Goal: Information Seeking & Learning: Check status

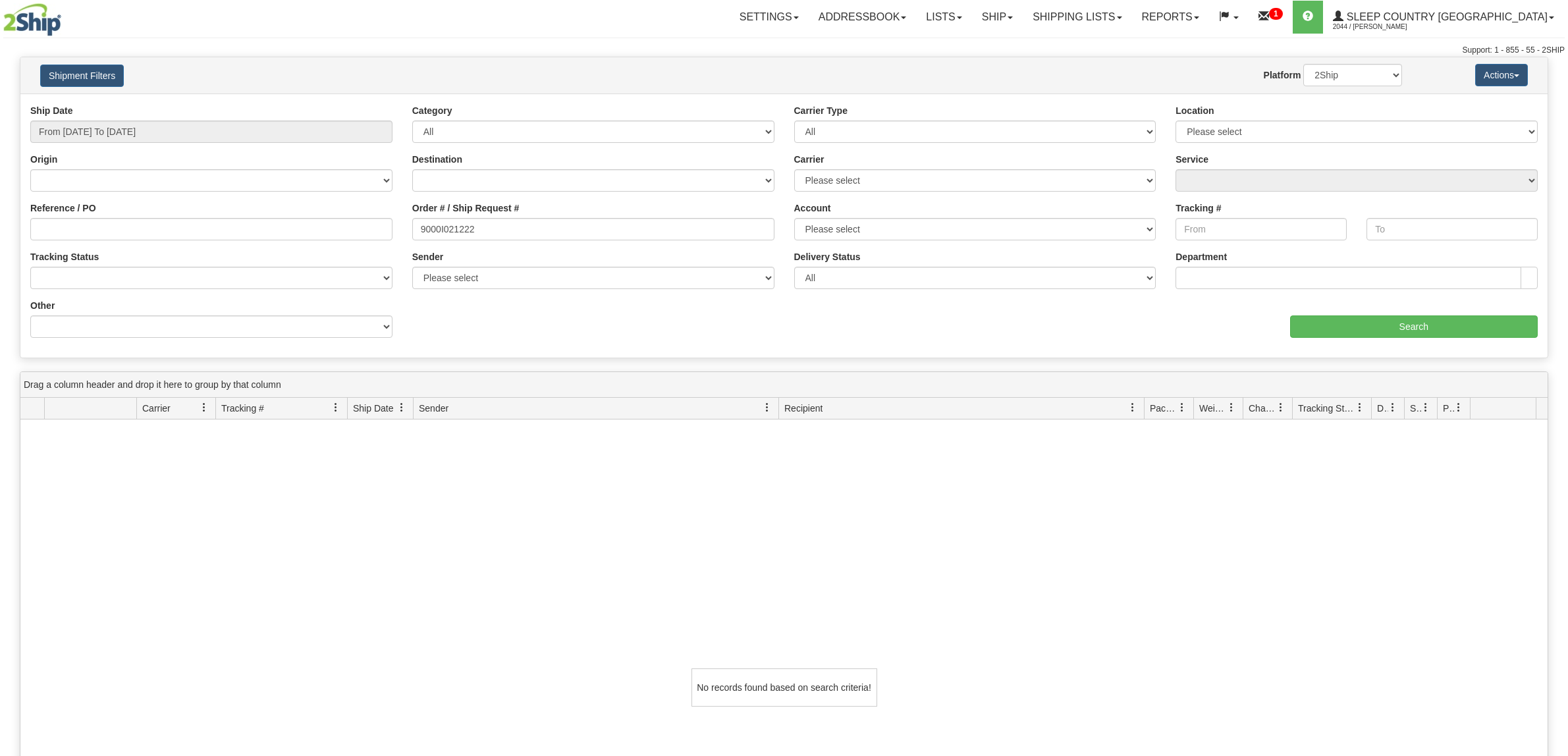
click at [1131, 13] on link "Shipping lists" at bounding box center [1077, 17] width 108 height 33
click at [1061, 80] on span "Pickup List" at bounding box center [1039, 80] width 45 height 10
click at [1131, 15] on link "Shipping lists" at bounding box center [1077, 17] width 108 height 33
click at [1119, 59] on span "Search Shipment History" at bounding box center [1067, 62] width 102 height 10
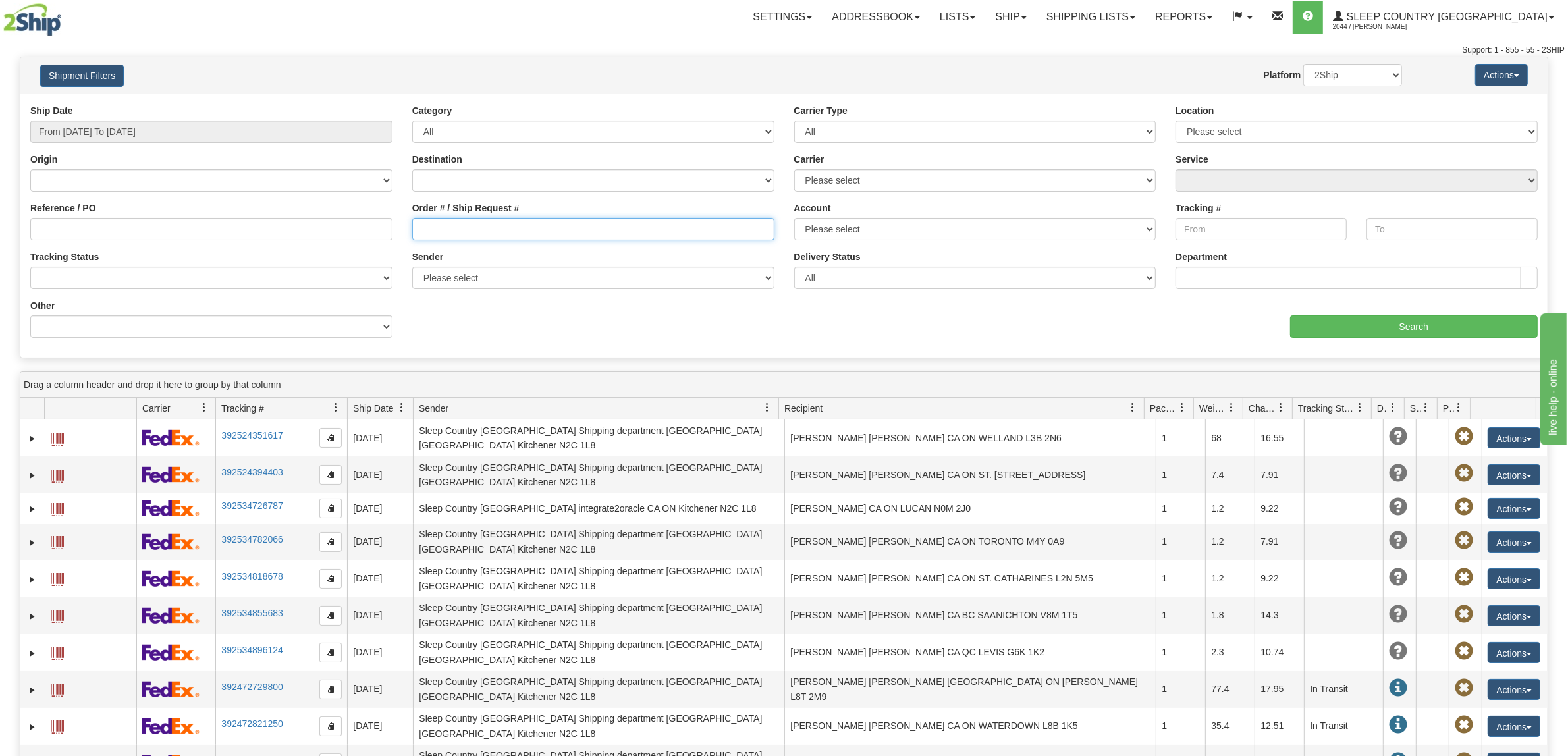
click at [578, 234] on input "Order # / Ship Request #" at bounding box center [594, 229] width 362 height 22
paste input "I can see this is directly coming from the manufacture and have followed up wit…"
type input "I can see this is directly coming from the manufacture and have followed up wit…"
click at [165, 129] on input "From 08/25/2025 To 08/26/2025" at bounding box center [211, 131] width 362 height 22
click at [115, 218] on ul "Today Yesterday Last 7 Days Last 30 Days This Month Last Month Custom" at bounding box center [88, 227] width 106 height 154
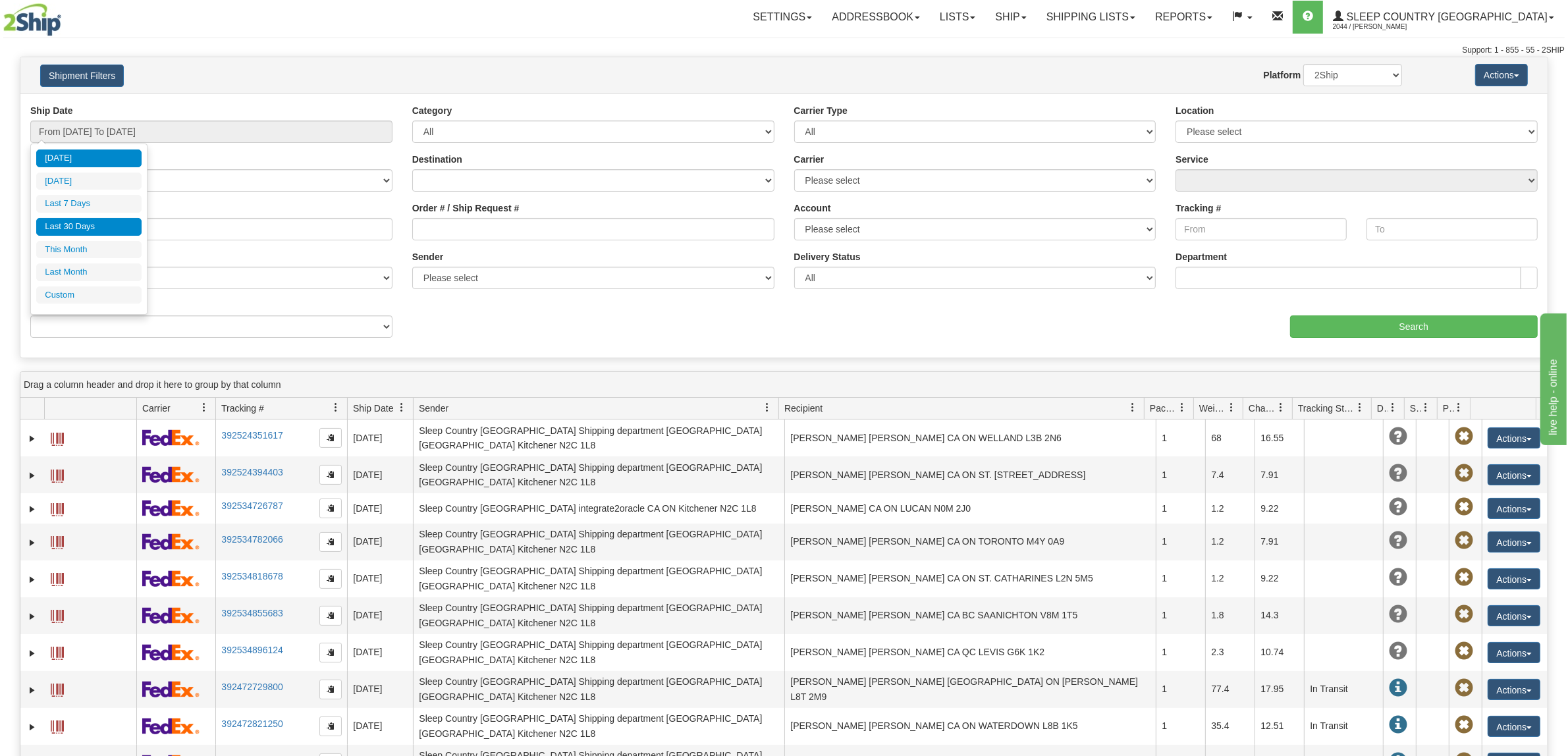
click at [119, 224] on li "Last 30 Days" at bounding box center [88, 226] width 106 height 17
type input "From [DATE] To [DATE]"
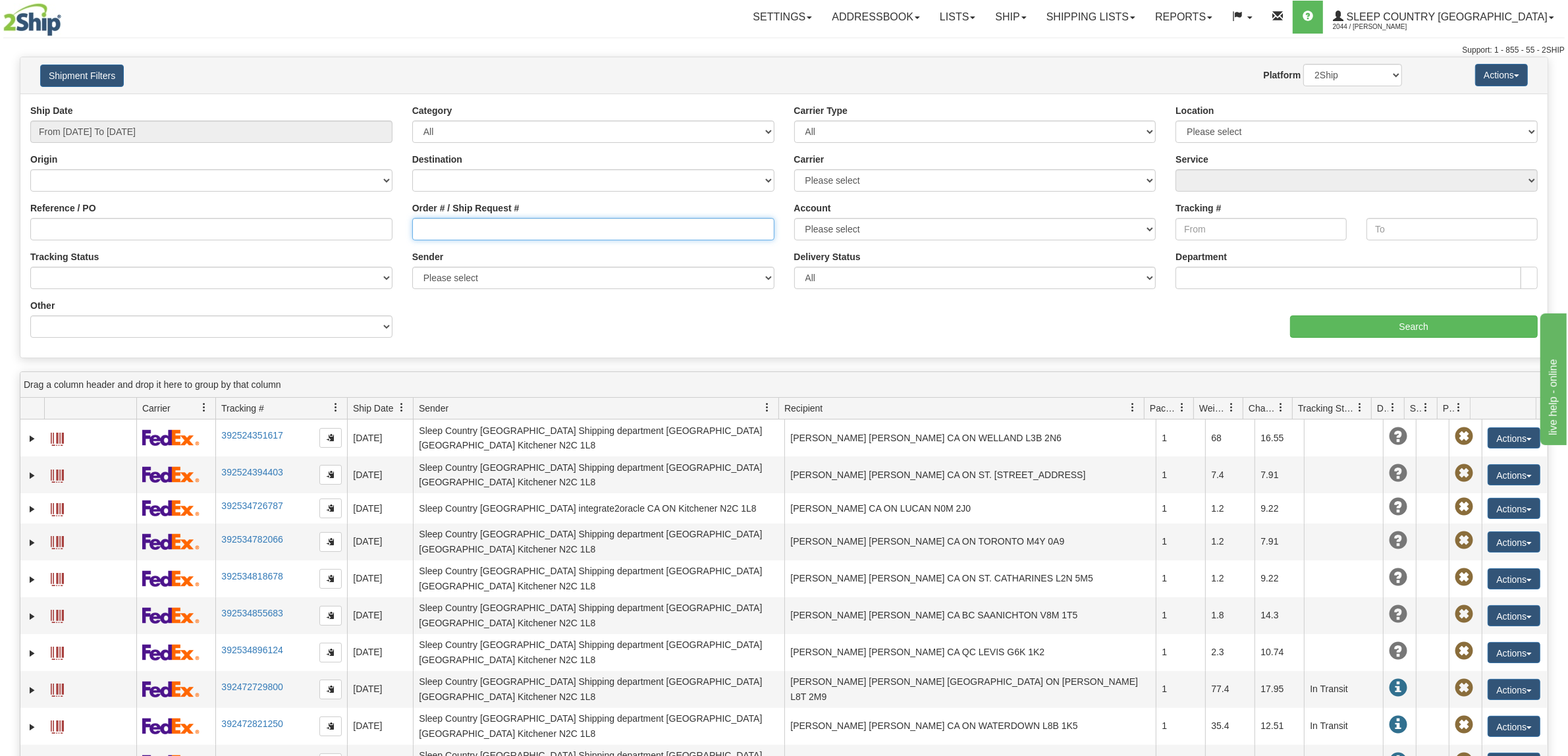
click at [629, 227] on input "Order # / Ship Request #" at bounding box center [594, 229] width 362 height 22
paste input "9000I009282"
click at [1339, 322] on input "Search" at bounding box center [1415, 326] width 248 height 22
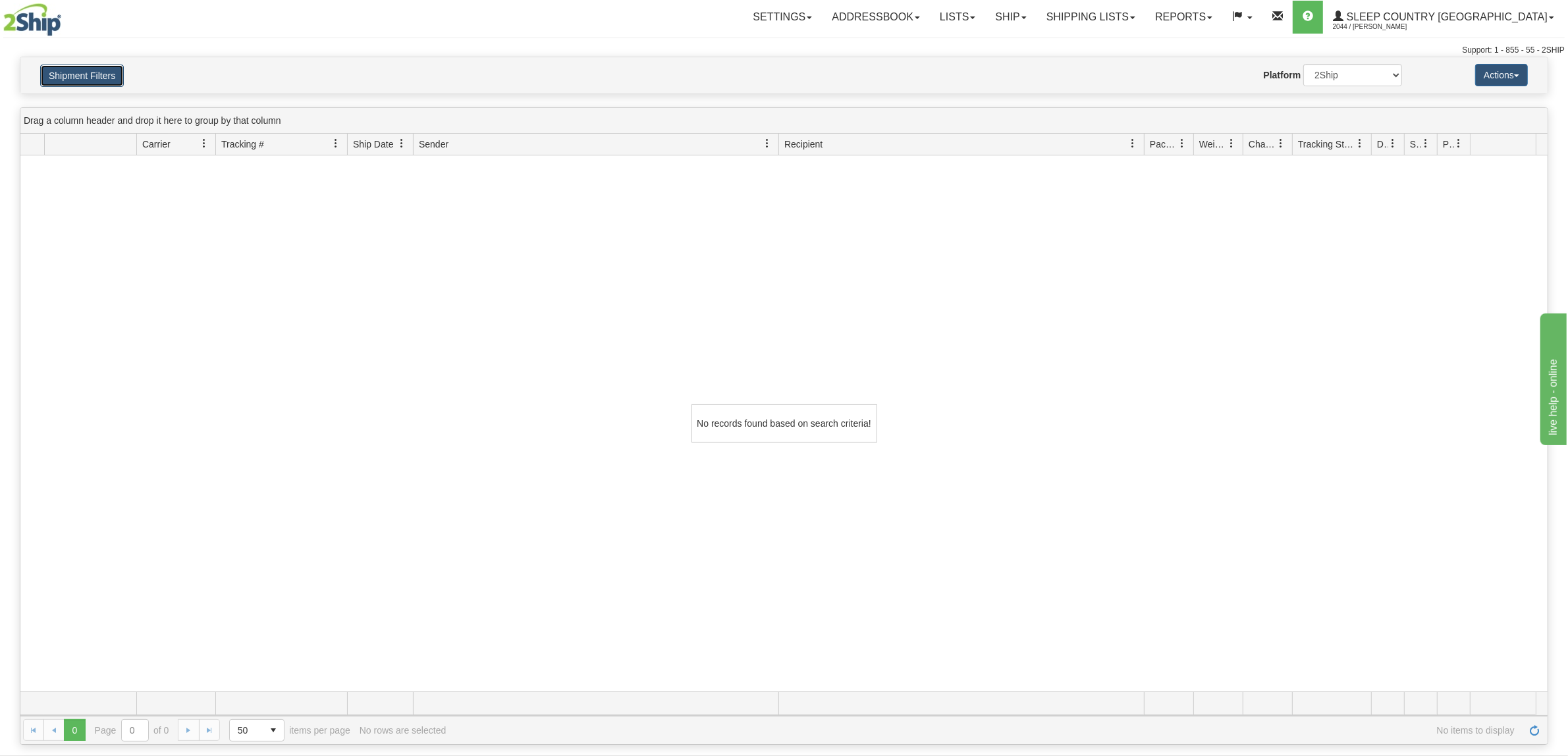
click at [84, 74] on button "Shipment Filters" at bounding box center [82, 75] width 84 height 22
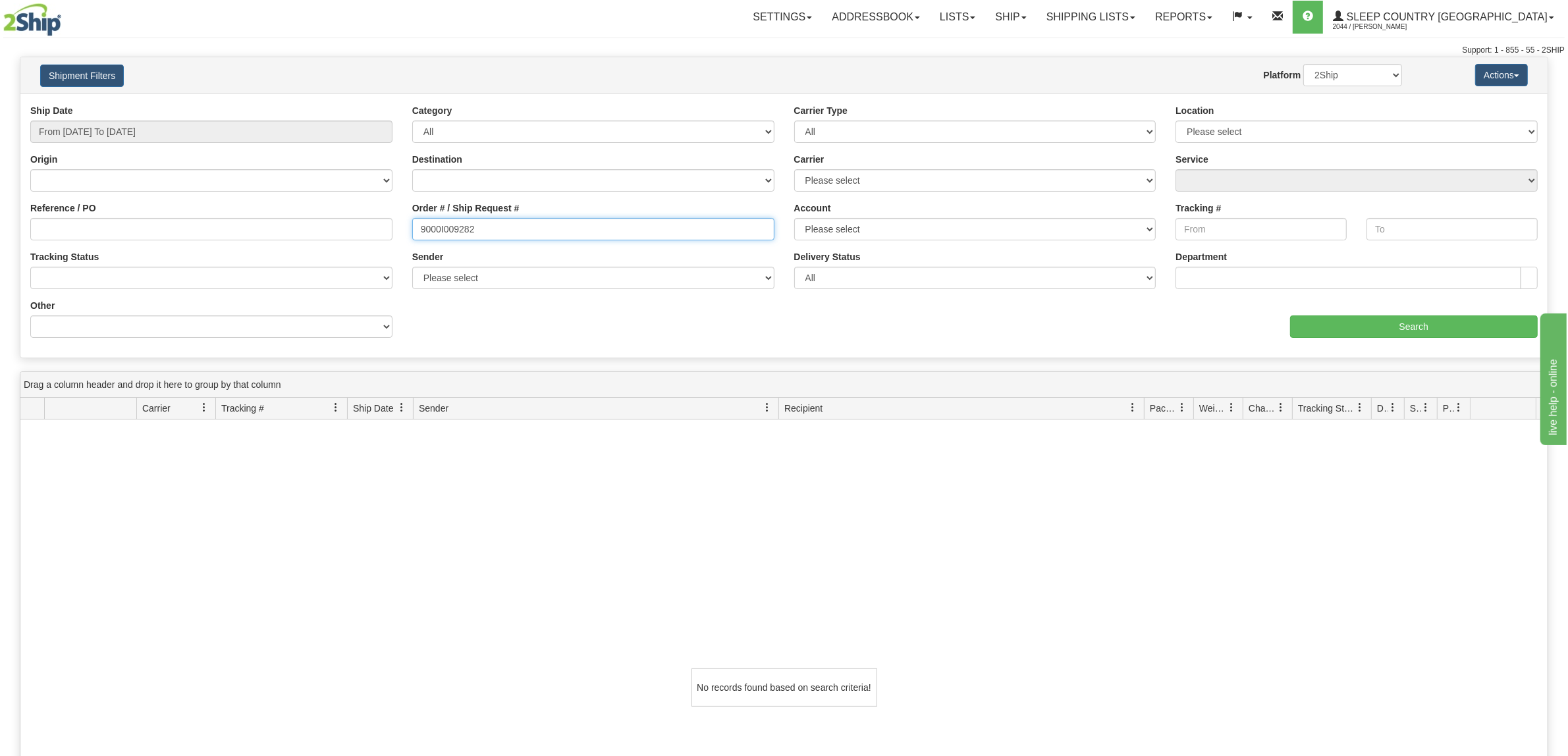
drag, startPoint x: 515, startPoint y: 233, endPoint x: 370, endPoint y: 224, distance: 145.3
click at [370, 104] on div "Reference / PO Order # / Ship Request # 9000I009282 Account Please select Purol…" at bounding box center [784, 104] width 1528 height 0
paste input "1017299550 - MARILYN ROBERTSON"
type input "1017299550 - MARILYN ROBERTSON"
drag, startPoint x: 400, startPoint y: 228, endPoint x: 419, endPoint y: 228, distance: 19.0
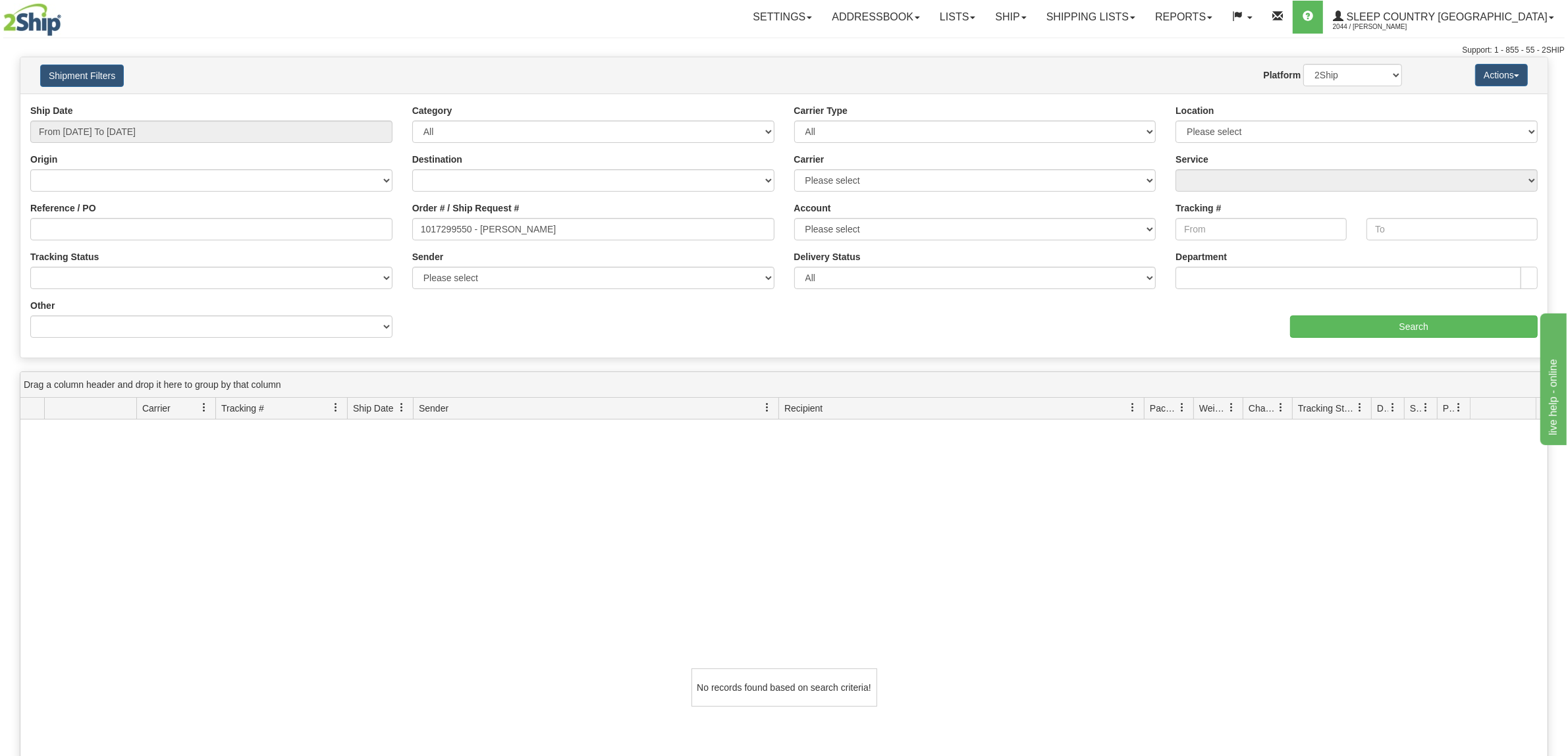
click at [419, 104] on div "Reference / PO Order # / Ship Request # 1017299550 - MARILYN ROBERTSON Account …" at bounding box center [784, 104] width 1528 height 0
drag, startPoint x: 412, startPoint y: 224, endPoint x: 788, endPoint y: 231, distance: 376.1
click at [788, 104] on div "Reference / PO Order # / Ship Request # 1017299550 - MARILYN ROBERTSON Account …" at bounding box center [784, 104] width 1528 height 0
type input "9007I012380"
click at [1314, 320] on input "Search" at bounding box center [1415, 326] width 248 height 22
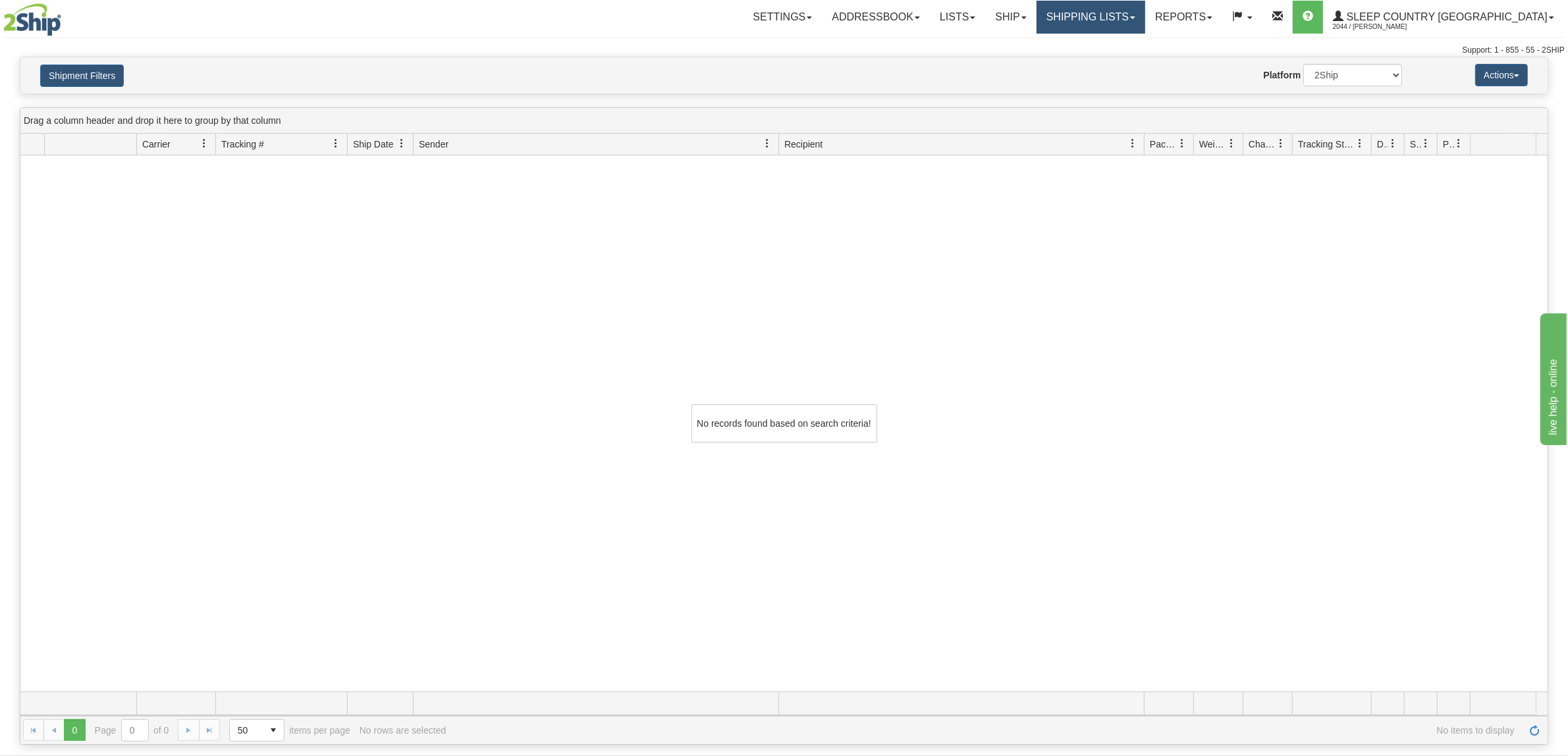
click at [1135, 20] on link "Shipping lists" at bounding box center [1091, 17] width 108 height 33
click at [1117, 64] on span "Search Shipment History" at bounding box center [1080, 62] width 102 height 10
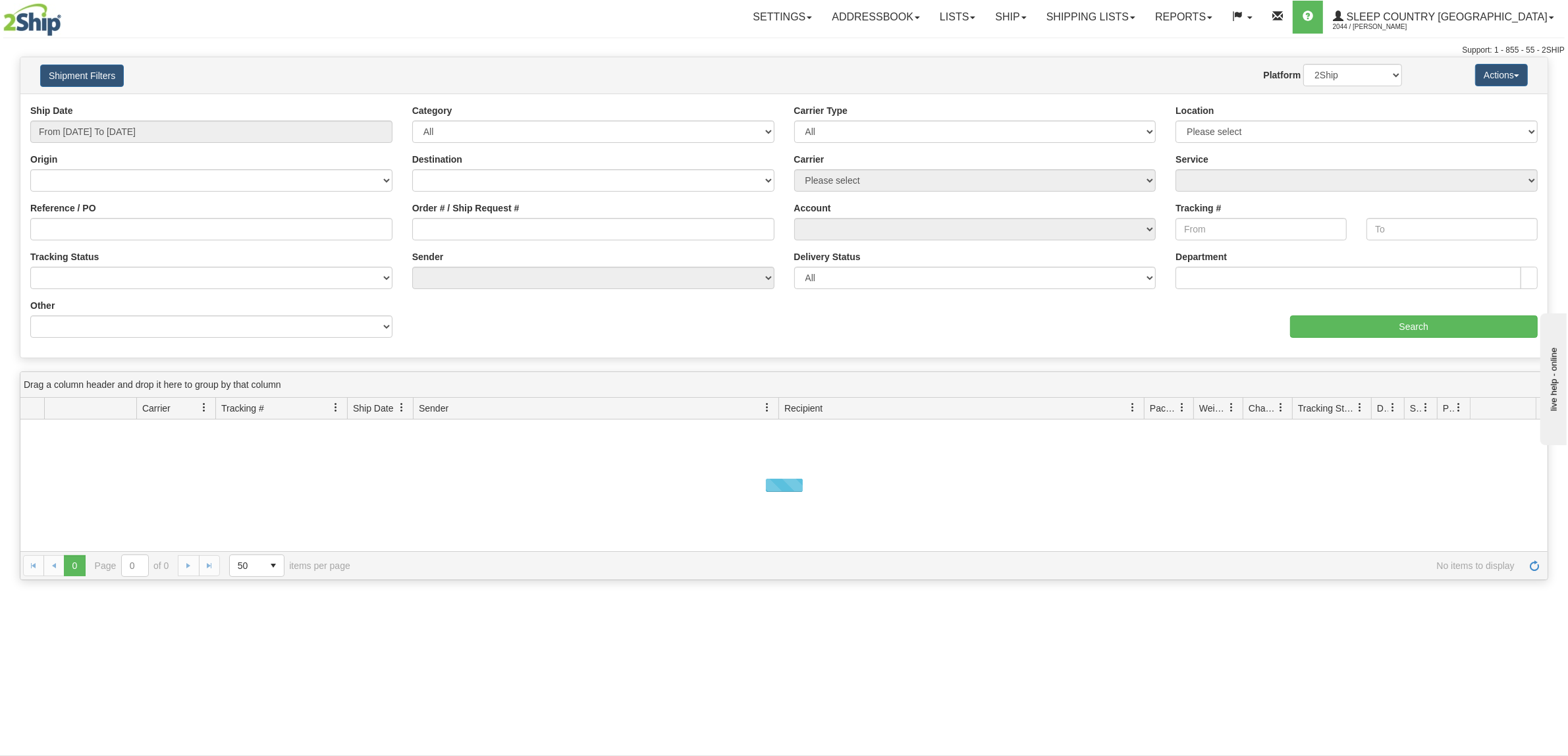
click at [135, 114] on div "Ship Date From 08/25/2025 To 08/26/2025" at bounding box center [211, 123] width 362 height 39
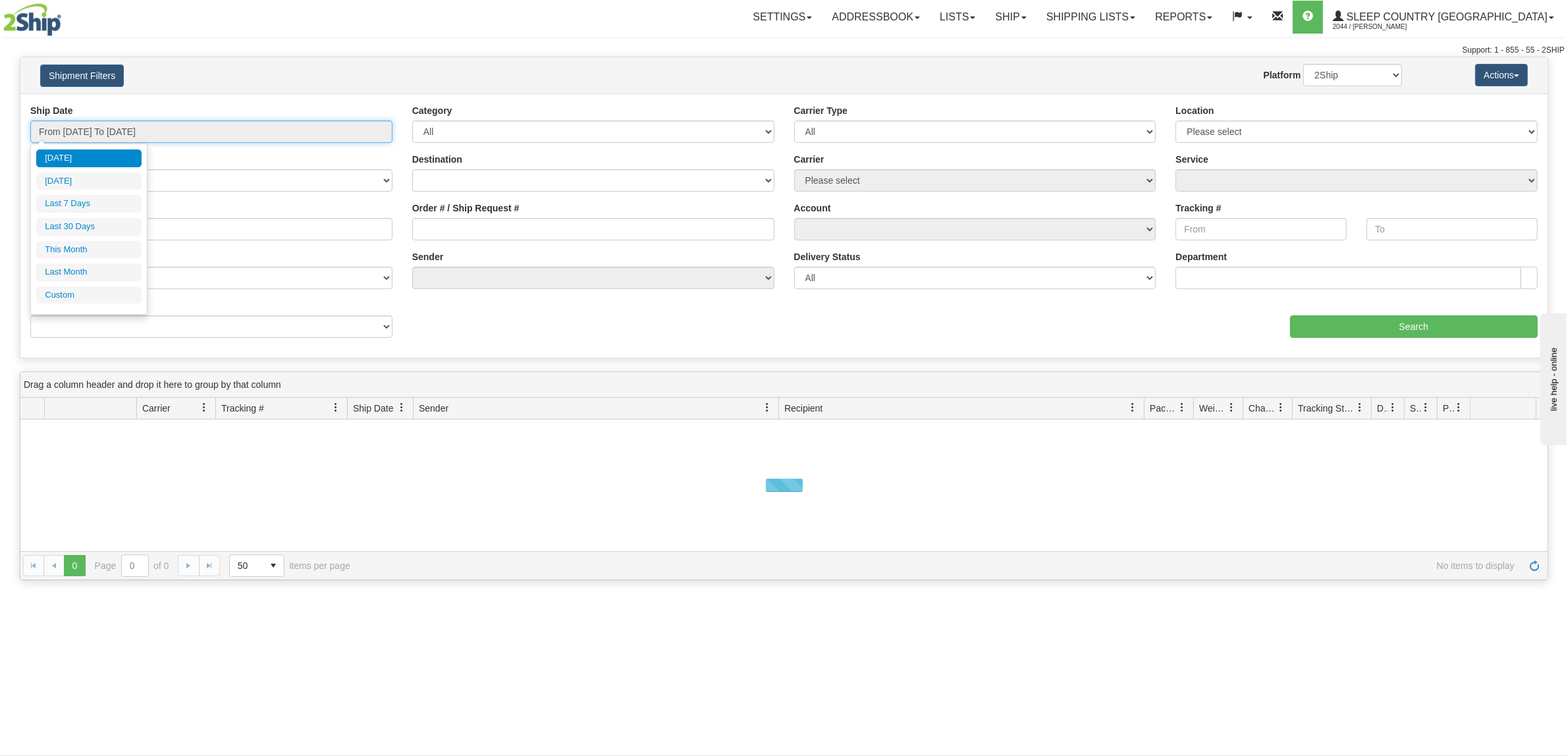
click at [133, 120] on input "From 08/25/2025 To 08/26/2025" at bounding box center [211, 131] width 362 height 22
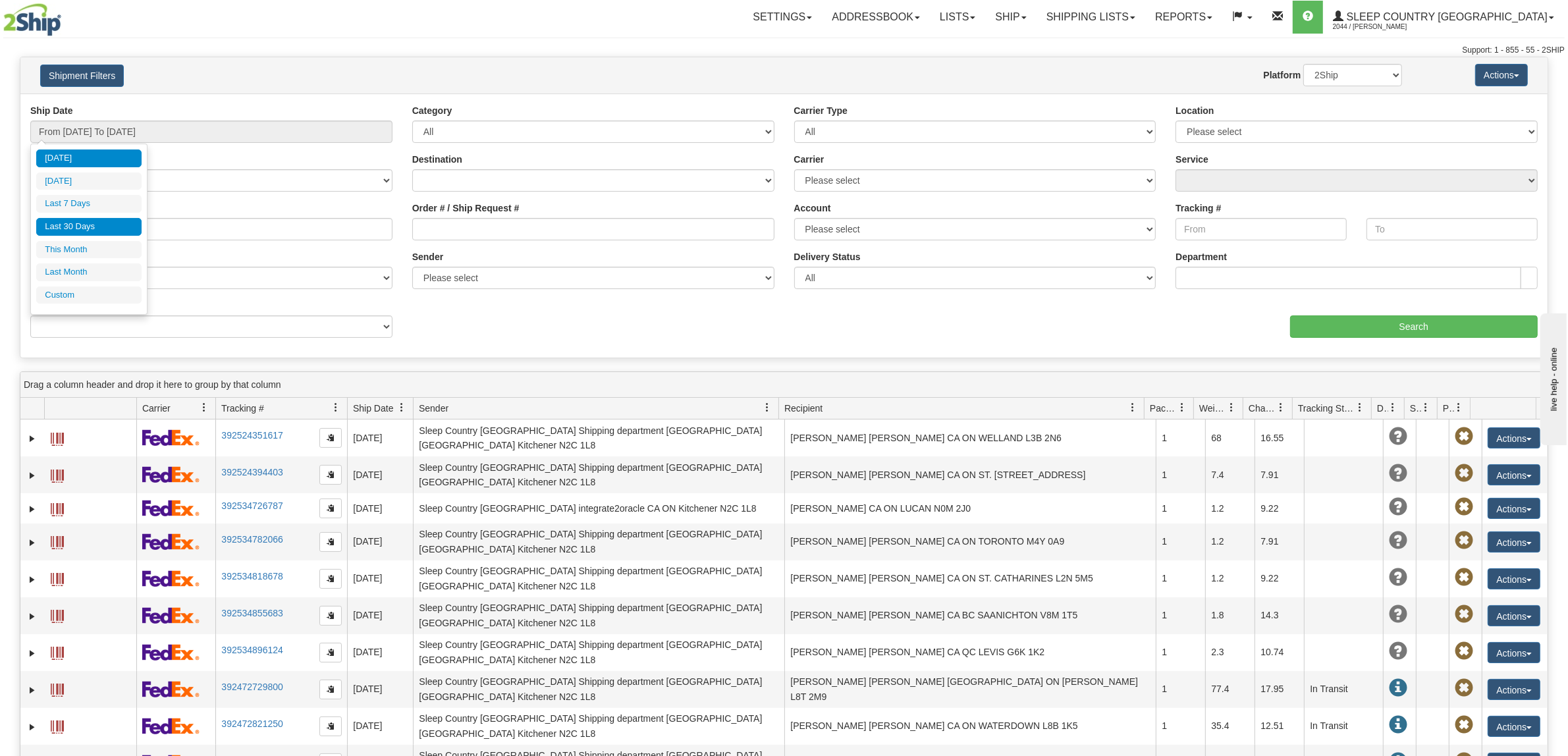
click at [117, 231] on li "Last 30 Days" at bounding box center [88, 226] width 106 height 17
type input "From [DATE] To [DATE]"
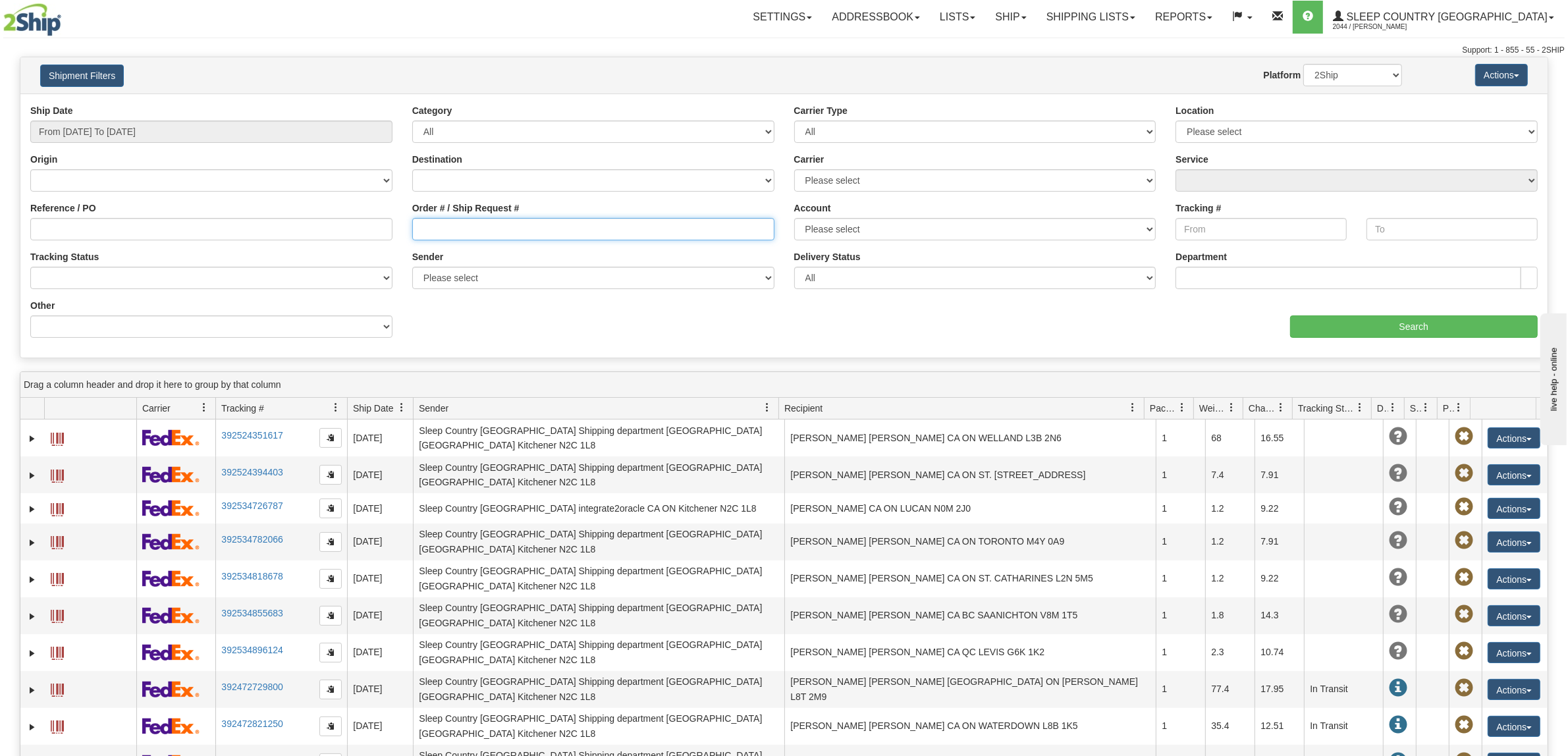
click at [449, 231] on input "Order # / Ship Request #" at bounding box center [594, 229] width 362 height 22
paste input "9000I021222"
type input "9000I021222"
click at [1437, 322] on input "Search" at bounding box center [1415, 326] width 248 height 22
